Goal: Task Accomplishment & Management: Manage account settings

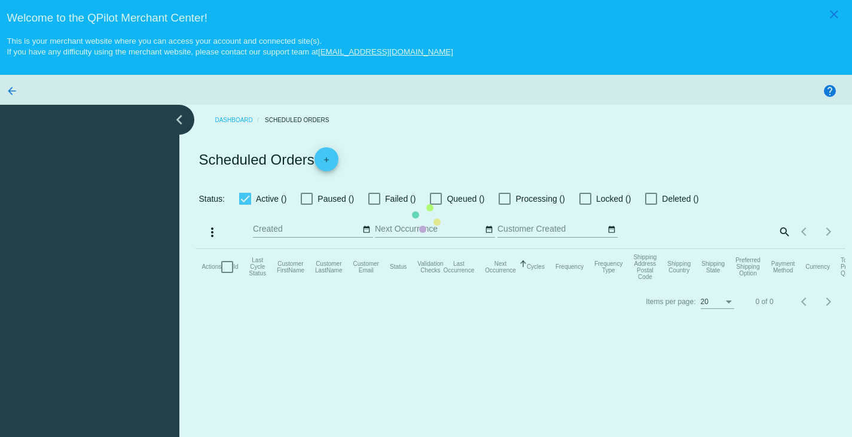
checkbox input "true"
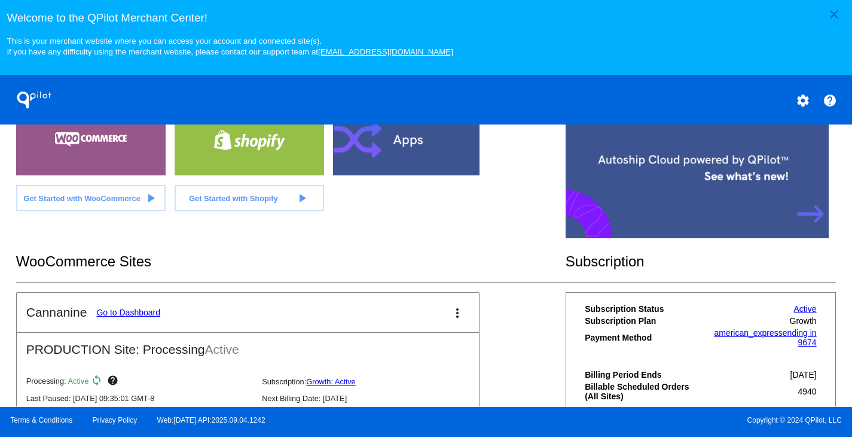
scroll to position [363, 0]
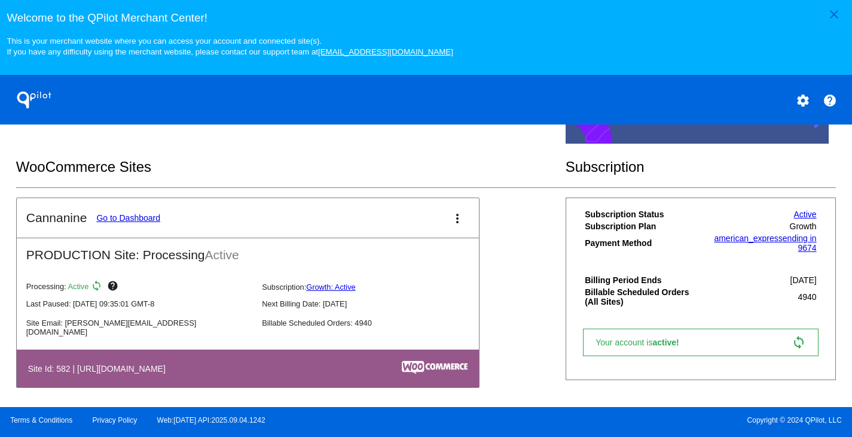
click at [126, 222] on link "Go to Dashboard" at bounding box center [128, 218] width 64 height 10
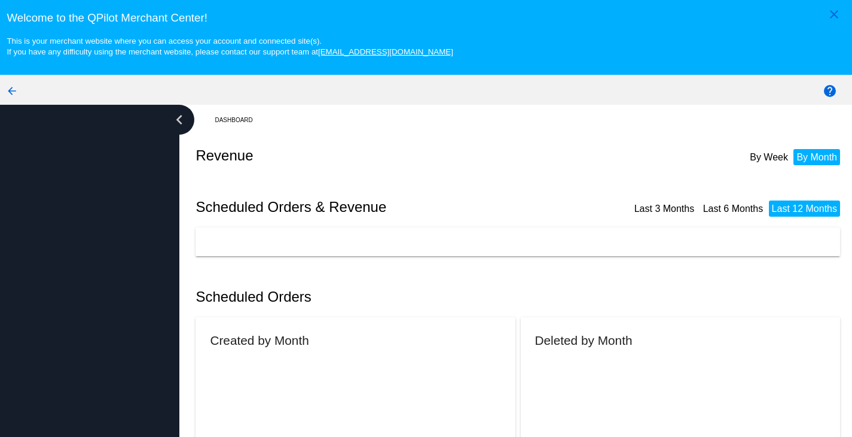
click at [126, 224] on div at bounding box center [89, 293] width 179 height 377
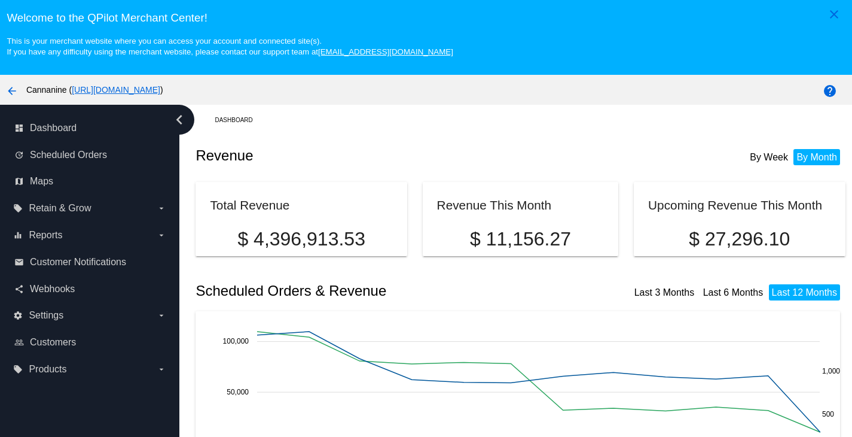
click at [648, 32] on div "Welcome to the QPilot Merchant Center! This is your merchant website where you …" at bounding box center [426, 28] width 852 height 57
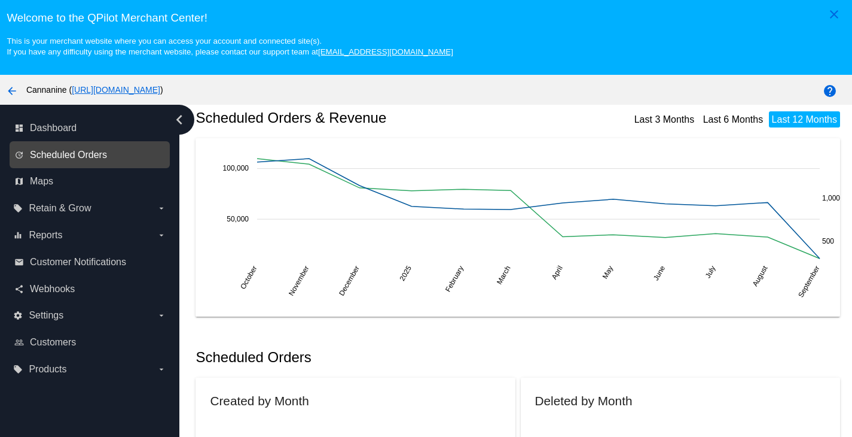
scroll to position [179, 0]
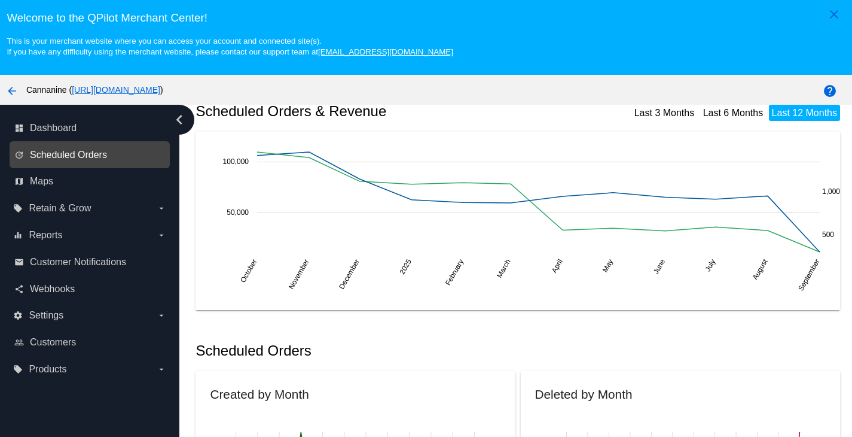
click at [94, 157] on span "Scheduled Orders" at bounding box center [68, 155] width 77 height 11
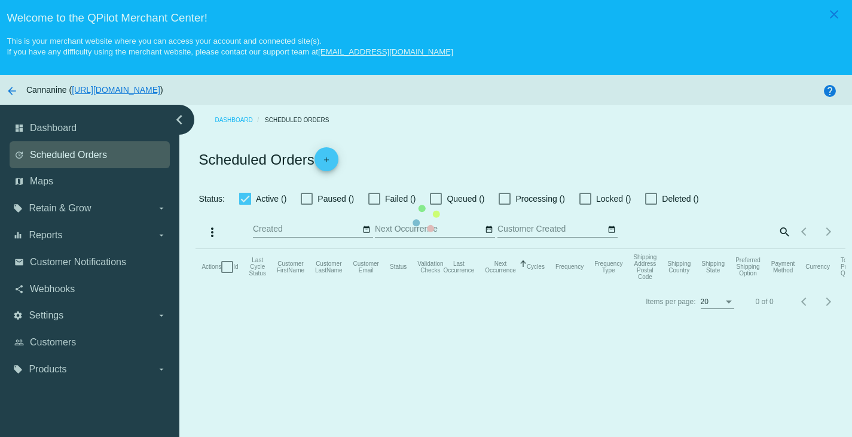
checkbox input "true"
click at [196, 249] on mat-table "Actions Id Last Cycle Status Customer FirstName Customer LastName Customer Emai…" at bounding box center [520, 267] width 649 height 36
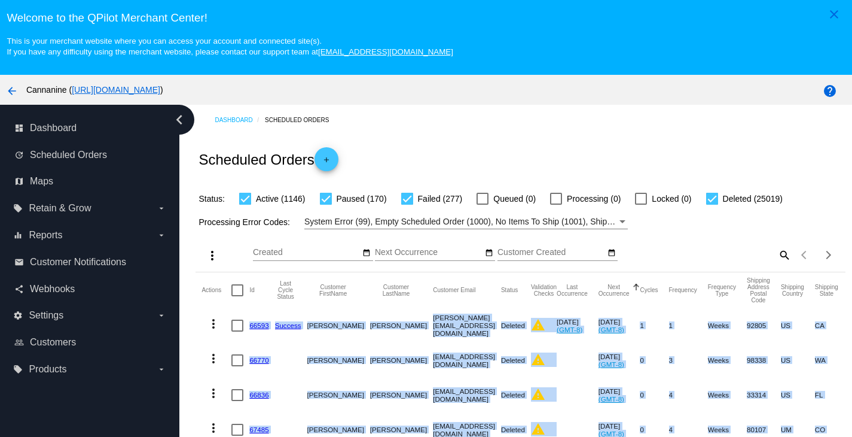
click at [777, 258] on mat-icon "search" at bounding box center [784, 254] width 14 height 19
click at [737, 251] on input "Search" at bounding box center [710, 253] width 161 height 10
paste input "[EMAIL_ADDRESS][DOMAIN_NAME]"
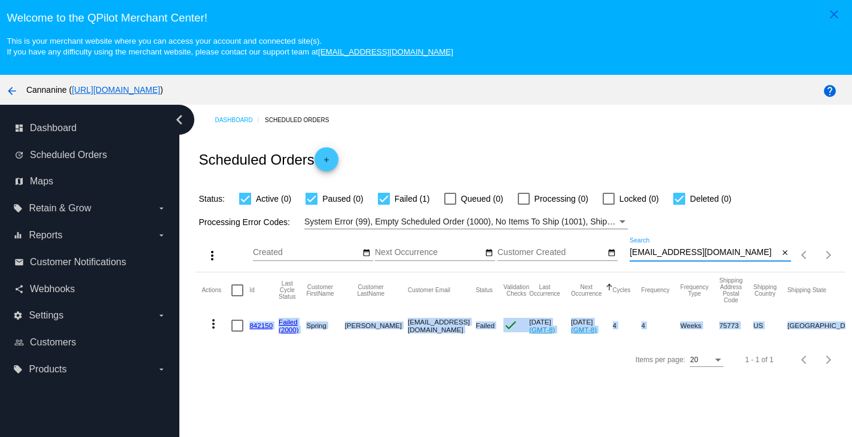
click at [255, 328] on link "842150" at bounding box center [260, 325] width 23 height 8
click at [725, 251] on div "[EMAIL_ADDRESS][DOMAIN_NAME] Search" at bounding box center [704, 248] width 149 height 23
paste input "bashelby1"
type input "[EMAIL_ADDRESS][DOMAIN_NAME]"
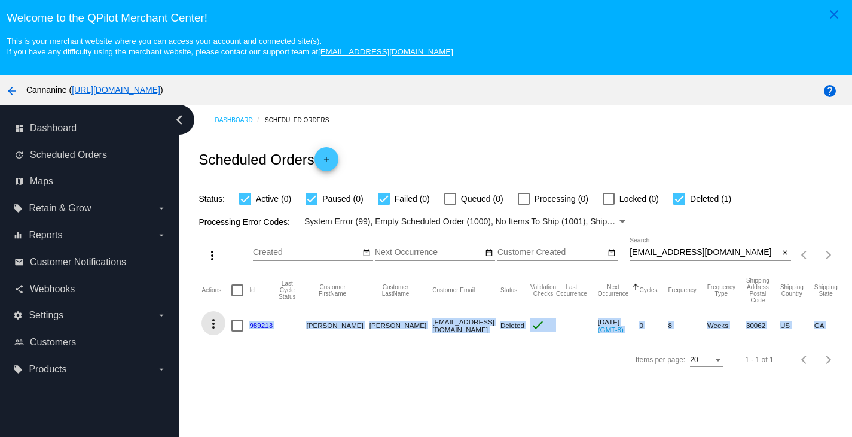
click at [213, 327] on mat-icon "more_vert" at bounding box center [213, 323] width 14 height 14
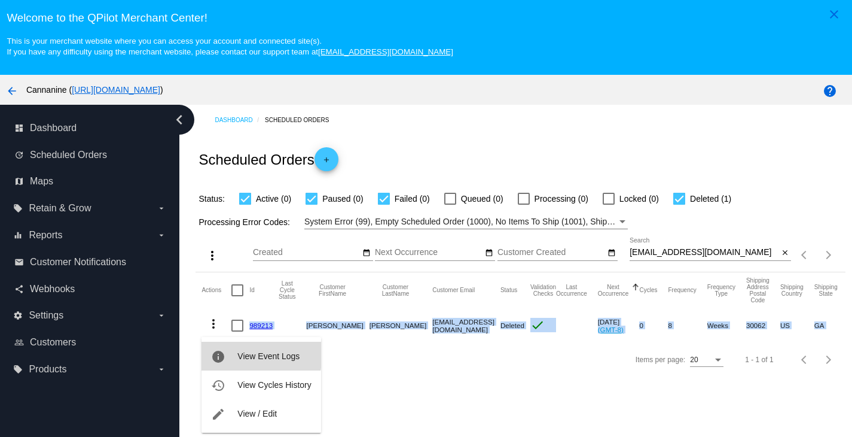
click at [226, 352] on button "info View Event Logs" at bounding box center [261, 355] width 119 height 29
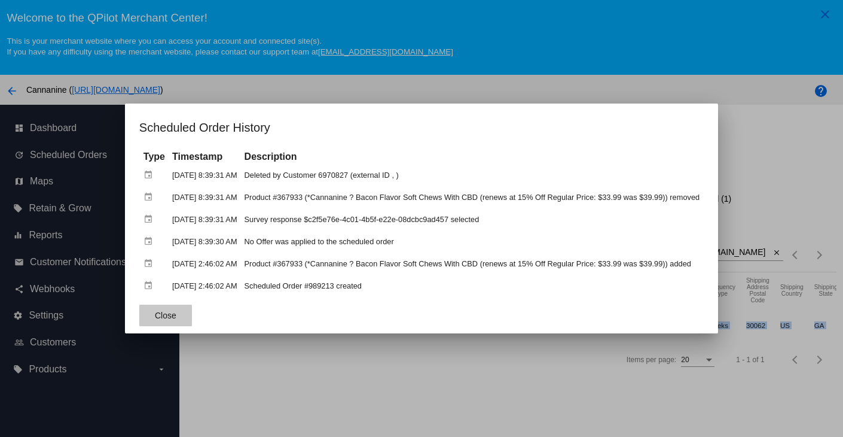
click at [164, 317] on span "Close" at bounding box center [166, 315] width 22 height 10
